Goal: Transaction & Acquisition: Subscribe to service/newsletter

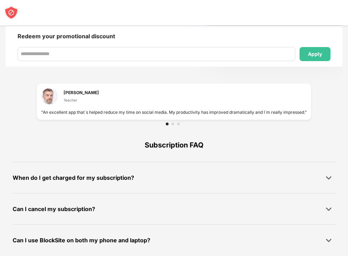
scroll to position [517, 0]
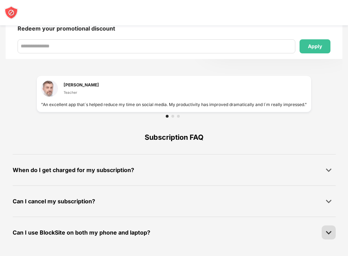
click at [328, 231] on img at bounding box center [328, 232] width 7 height 7
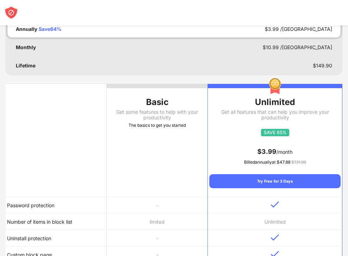
scroll to position [0, 0]
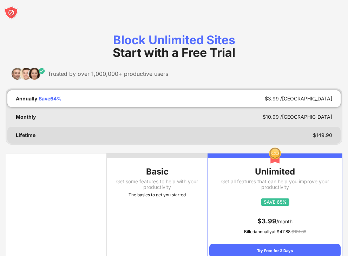
click at [257, 134] on div "Lifetime $ 149.90" at bounding box center [173, 135] width 333 height 17
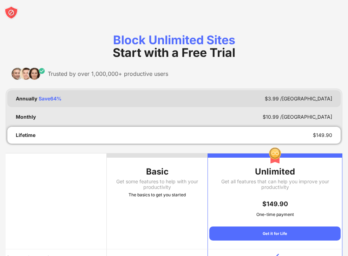
click at [270, 95] on div "Annually Save 64 % $ 3.99 /[GEOGRAPHIC_DATA]" at bounding box center [173, 98] width 333 height 17
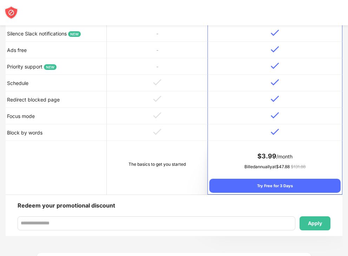
scroll to position [386, 0]
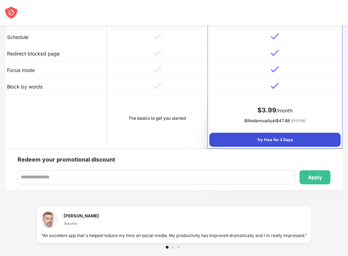
click at [279, 137] on div "Try Free for 3 Days" at bounding box center [274, 140] width 131 height 14
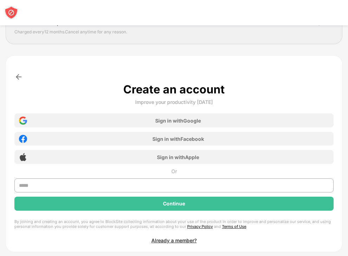
scroll to position [105, 0]
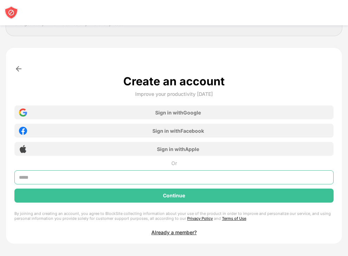
click at [161, 177] on input "text" at bounding box center [173, 177] width 319 height 14
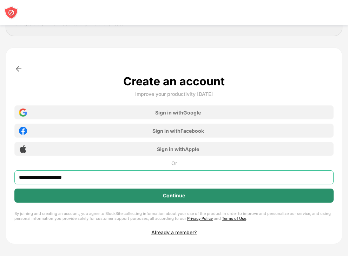
type input "**********"
click at [165, 194] on div "Continue" at bounding box center [174, 196] width 22 height 6
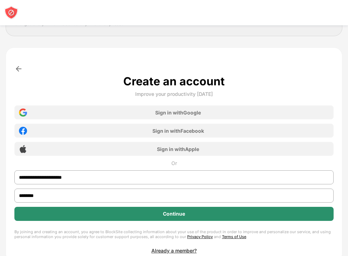
type input "********"
click at [174, 218] on div "Continue" at bounding box center [173, 214] width 319 height 14
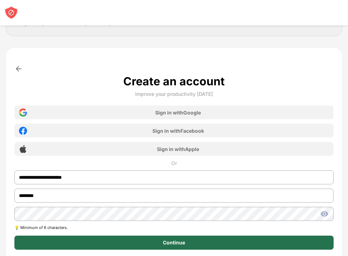
click at [158, 241] on div "Continue" at bounding box center [173, 243] width 319 height 14
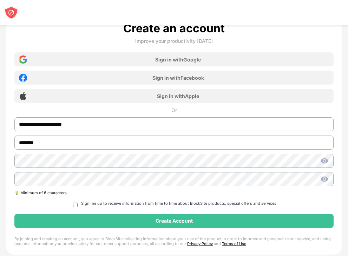
scroll to position [176, 0]
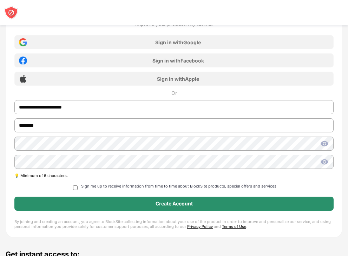
click at [172, 203] on div "Create Account" at bounding box center [174, 204] width 37 height 6
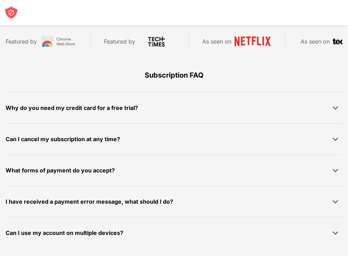
scroll to position [623, 0]
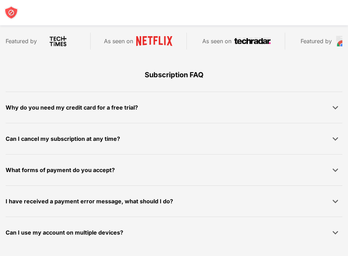
click at [112, 230] on div "Can I use my account on multiple devices?" at bounding box center [65, 232] width 118 height 10
click at [335, 233] on img at bounding box center [335, 232] width 7 height 7
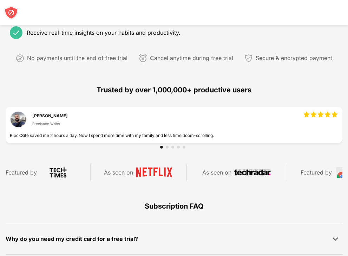
scroll to position [639, 0]
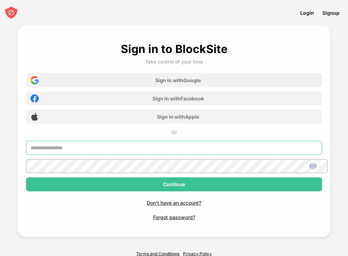
click at [160, 146] on input "text" at bounding box center [174, 148] width 296 height 14
type input "**********"
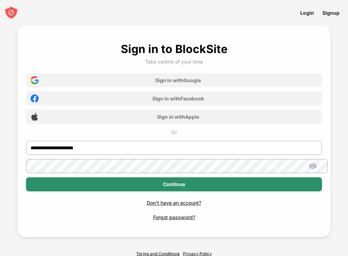
click at [170, 187] on div "Continue" at bounding box center [174, 184] width 22 height 6
